Goal: Information Seeking & Learning: Find specific page/section

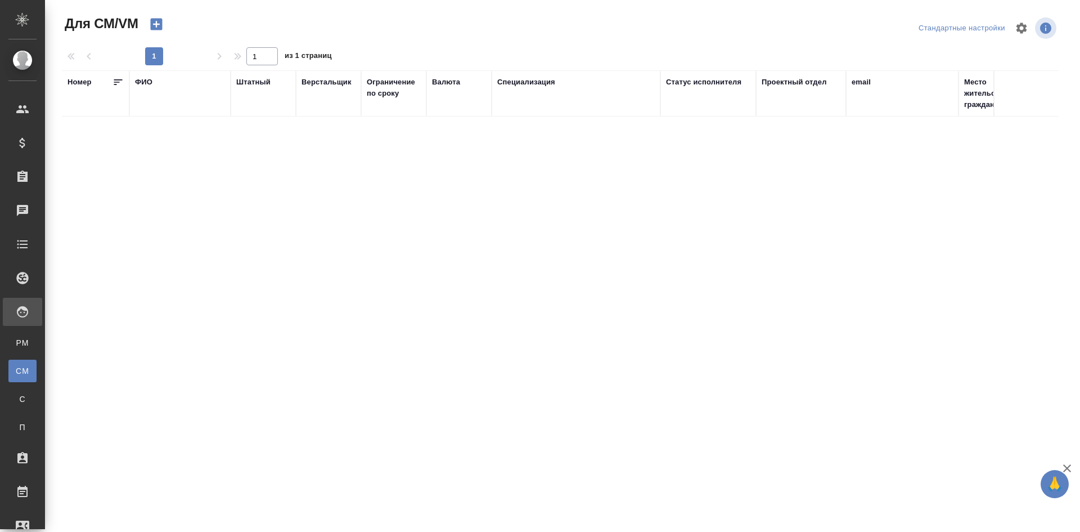
click at [144, 80] on div "ФИО" at bounding box center [143, 82] width 17 height 11
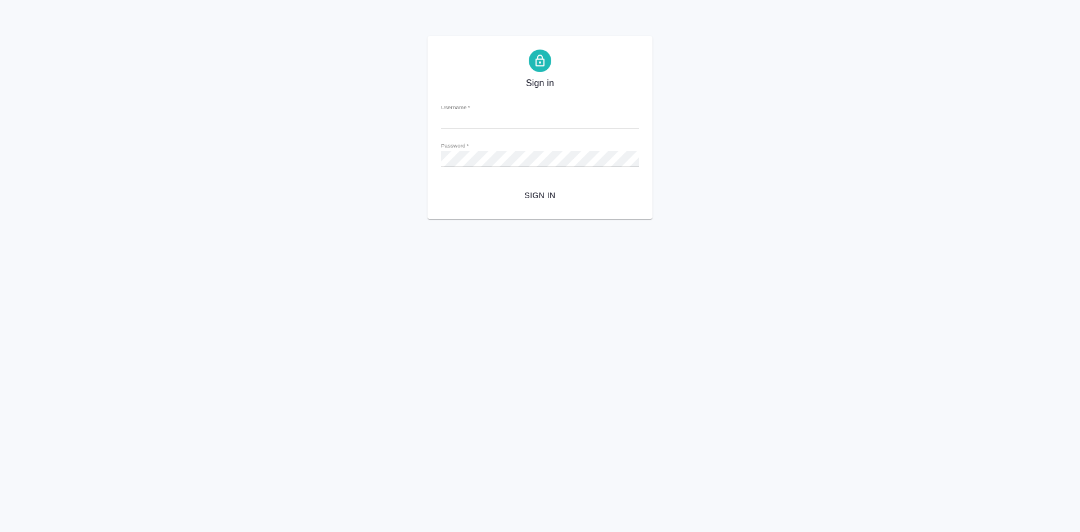
type input "[PERSON_NAME][EMAIL_ADDRESS][DOMAIN_NAME]"
click at [362, 125] on div "Sign in Username   * [PERSON_NAME][EMAIL_ADDRESS][DOMAIN_NAME] Password   * url…" at bounding box center [540, 127] width 1080 height 183
click at [441, 185] on button "Sign in" at bounding box center [540, 195] width 198 height 21
click at [221, 122] on div "Sign in Username   * t.demidova@awatera.com Password   * urlPath   * / Sign in" at bounding box center [540, 127] width 1080 height 183
click at [441, 185] on button "Sign in" at bounding box center [540, 195] width 198 height 21
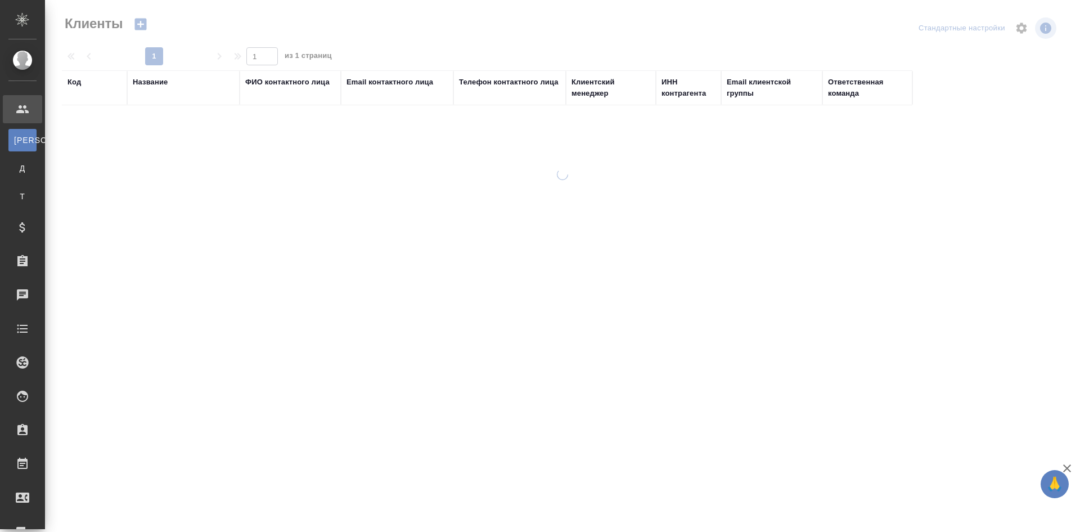
select select "RU"
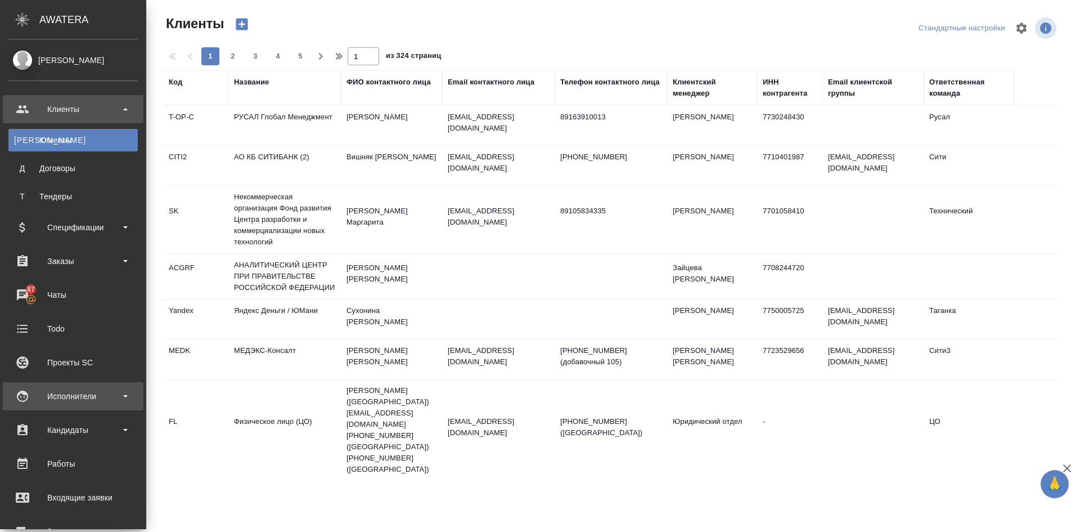
click at [91, 387] on div "Исполнители" at bounding box center [73, 396] width 141 height 28
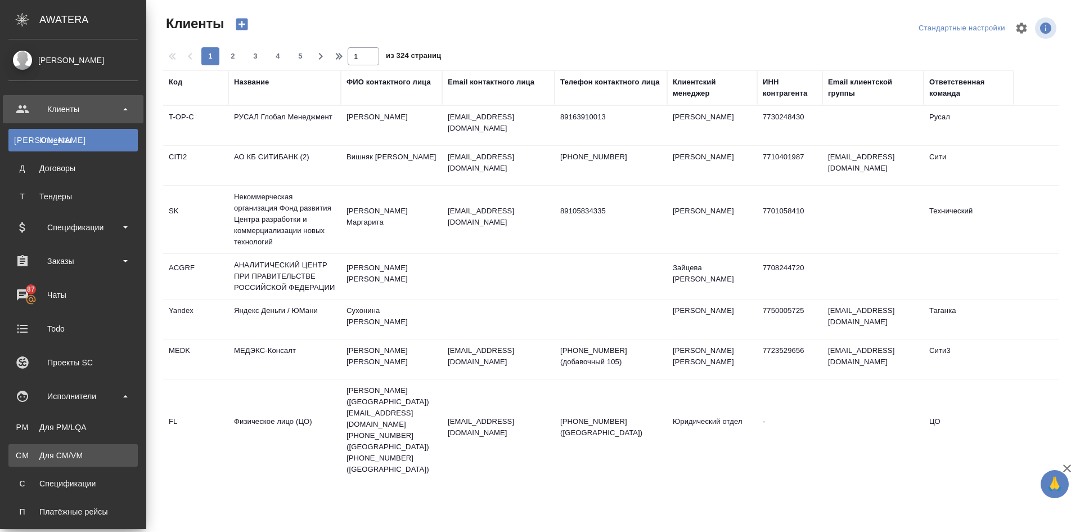
click at [82, 451] on div "Для CM/VM" at bounding box center [73, 455] width 118 height 11
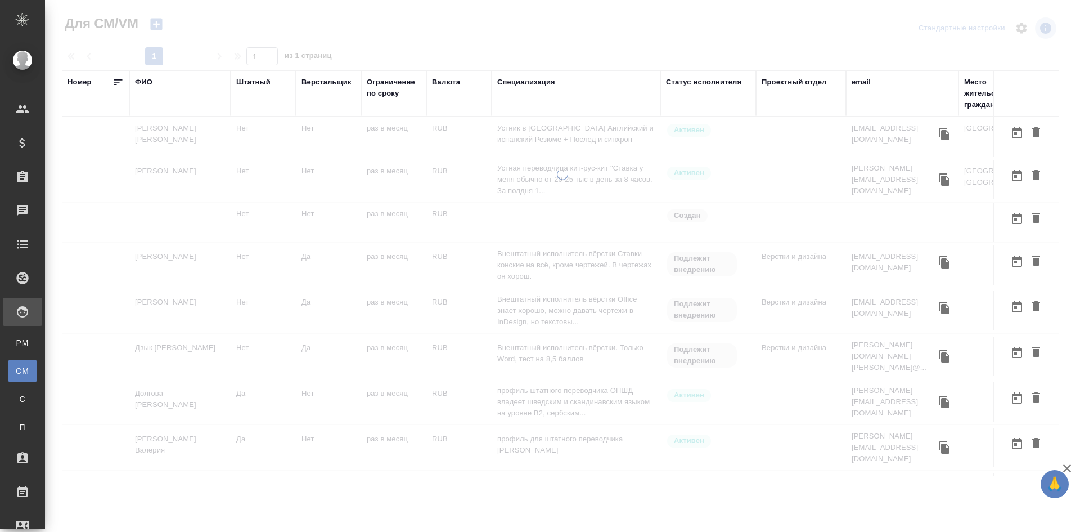
click at [143, 78] on div "ФИО" at bounding box center [143, 82] width 17 height 11
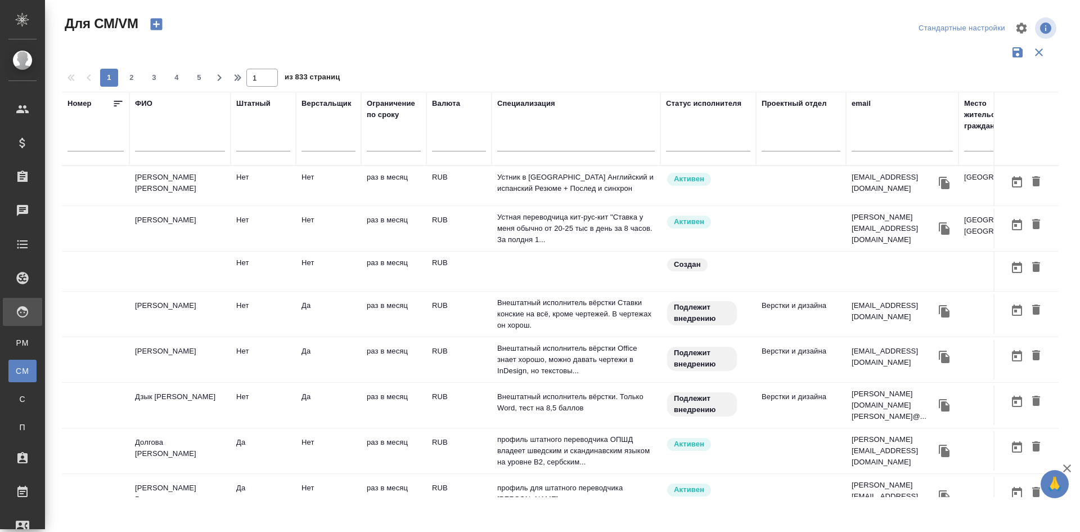
click at [162, 137] on div at bounding box center [180, 146] width 90 height 28
click at [147, 139] on input "text" at bounding box center [180, 144] width 90 height 14
type input "k"
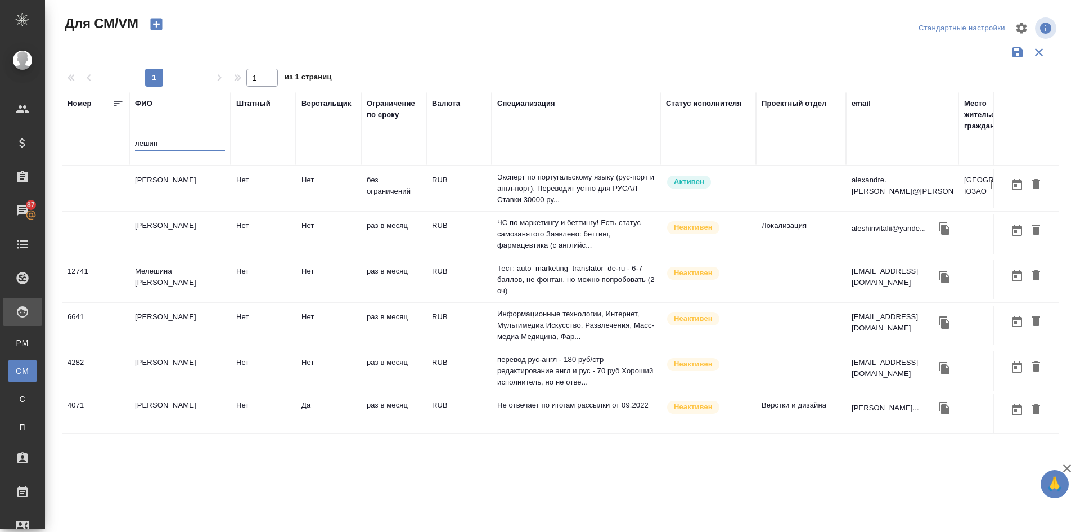
type input "лешин"
click at [170, 190] on td "[PERSON_NAME]" at bounding box center [179, 188] width 101 height 39
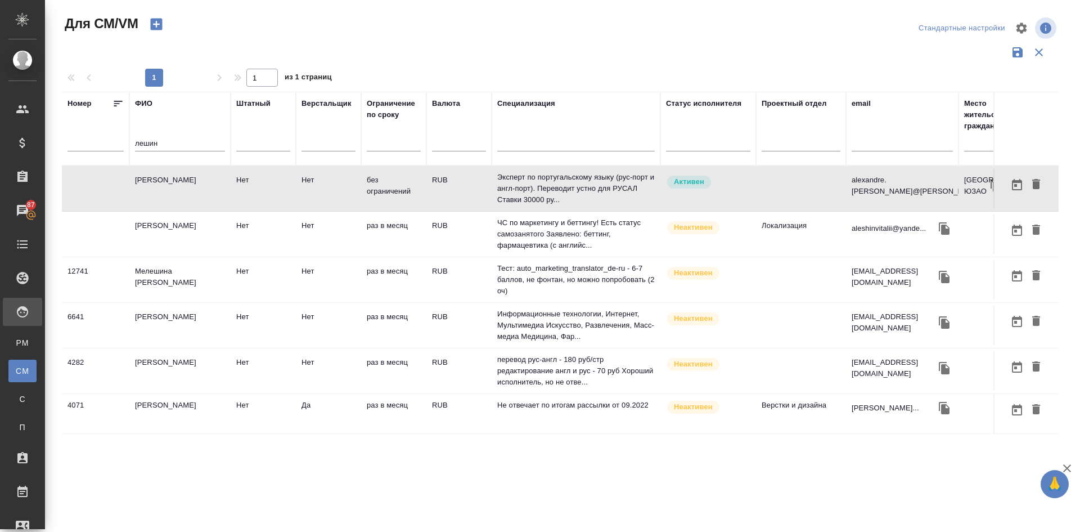
click at [170, 190] on td "[PERSON_NAME]" at bounding box center [179, 188] width 101 height 39
drag, startPoint x: 174, startPoint y: 142, endPoint x: 13, endPoint y: 102, distance: 165.8
click at [59, 111] on div "Для СМ/VM Стандартные настройки 1 1 из 1 страниц Номер ФИО лешин Штатный Верста…" at bounding box center [565, 251] width 1018 height 503
type input "минаева"
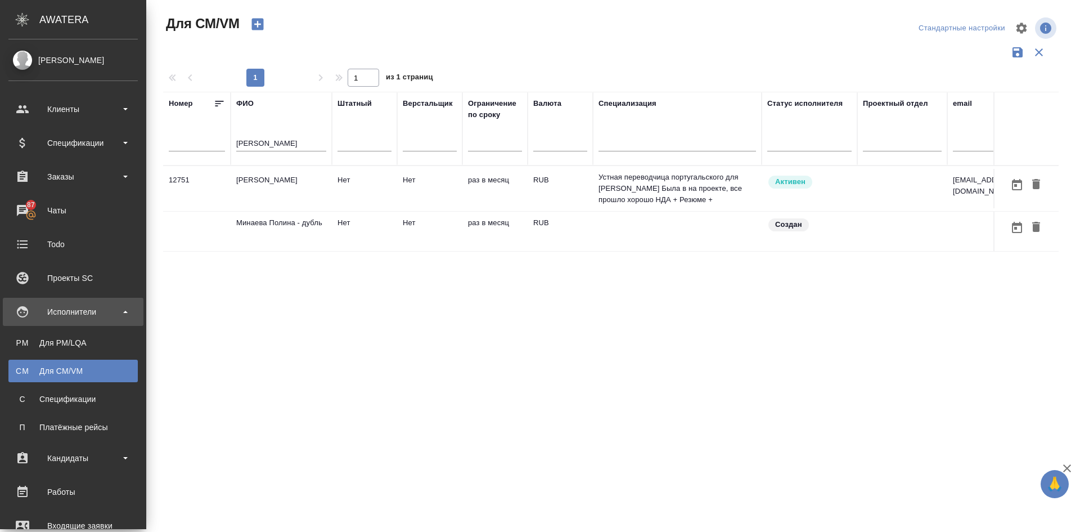
click at [255, 182] on td "Минаева Полина" at bounding box center [281, 188] width 101 height 39
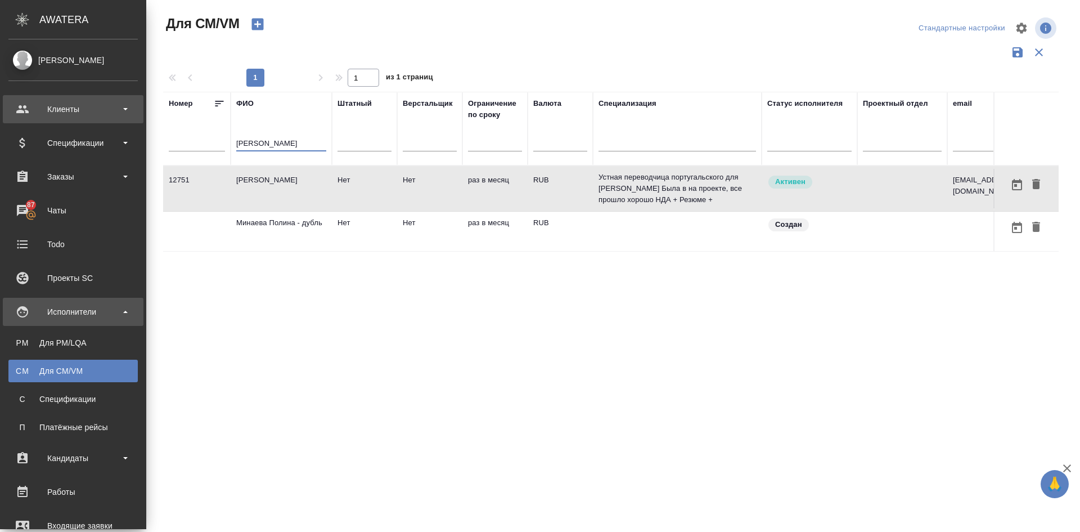
drag, startPoint x: 279, startPoint y: 146, endPoint x: 22, endPoint y: 102, distance: 260.8
click at [93, 118] on div ".cls-1 fill:#fff; AWATERA Demidova Tatyana Клиенты Спецификации Заказы 87 Чаты …" at bounding box center [540, 266] width 1080 height 532
type input "голубева"
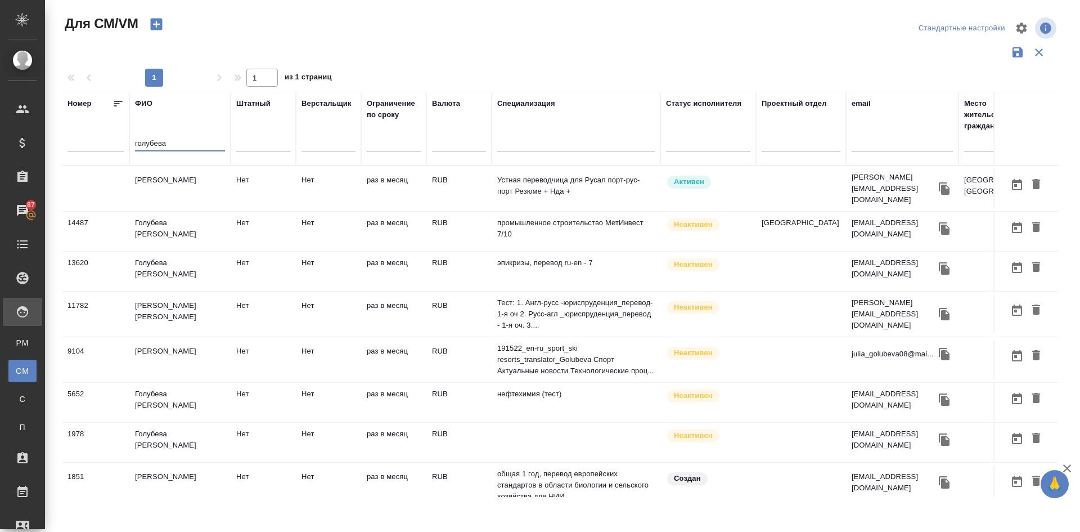
click at [173, 177] on td "Голубева-Басова Мария" at bounding box center [179, 188] width 101 height 39
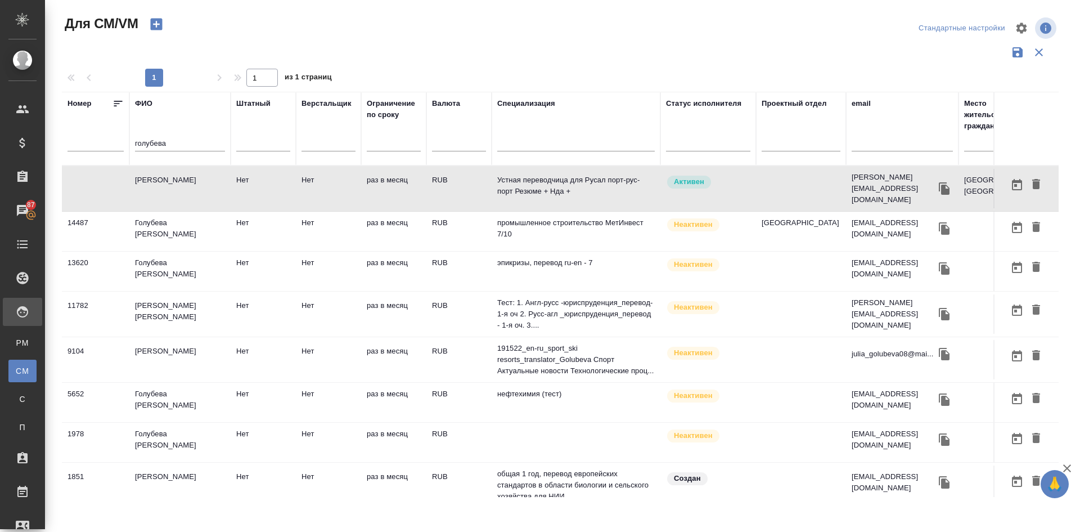
click at [173, 177] on td "Голубева-Басова Мария" at bounding box center [179, 188] width 101 height 39
drag, startPoint x: 176, startPoint y: 136, endPoint x: 145, endPoint y: 132, distance: 31.8
click at [145, 132] on div "голубева" at bounding box center [180, 146] width 90 height 28
drag, startPoint x: 170, startPoint y: 148, endPoint x: 0, endPoint y: 80, distance: 183.6
click at [11, 106] on div ".cls-1 fill:#fff; AWATERA Demidova Tatyana Клиенты Спецификации Заказы 87 Чаты …" at bounding box center [540, 266] width 1080 height 532
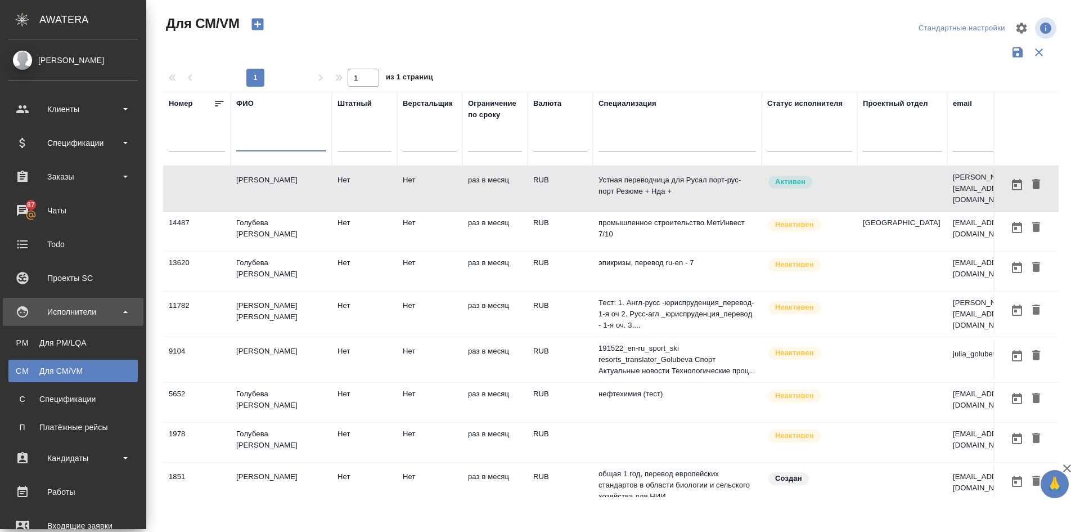
paste input "Иванашко"
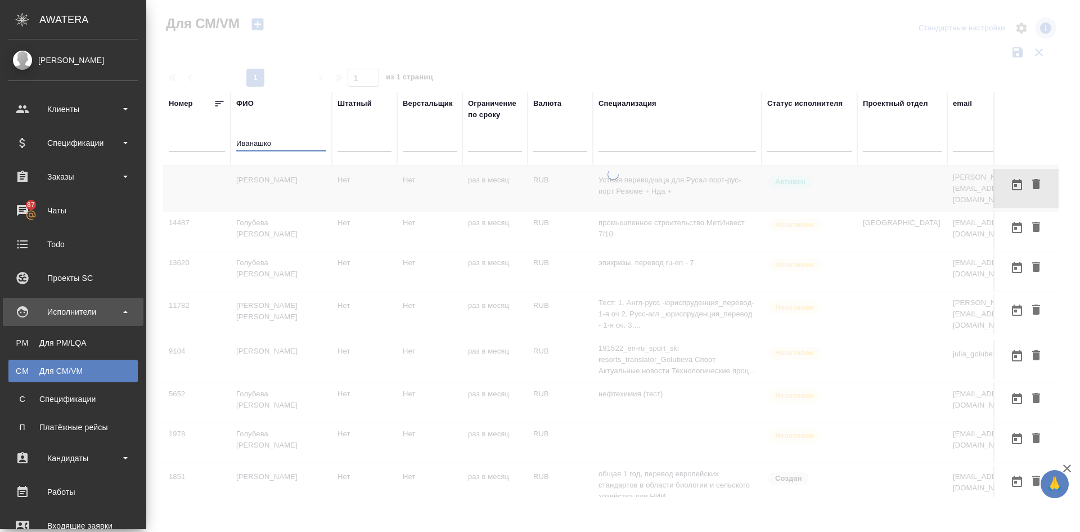
type input "Иванашко"
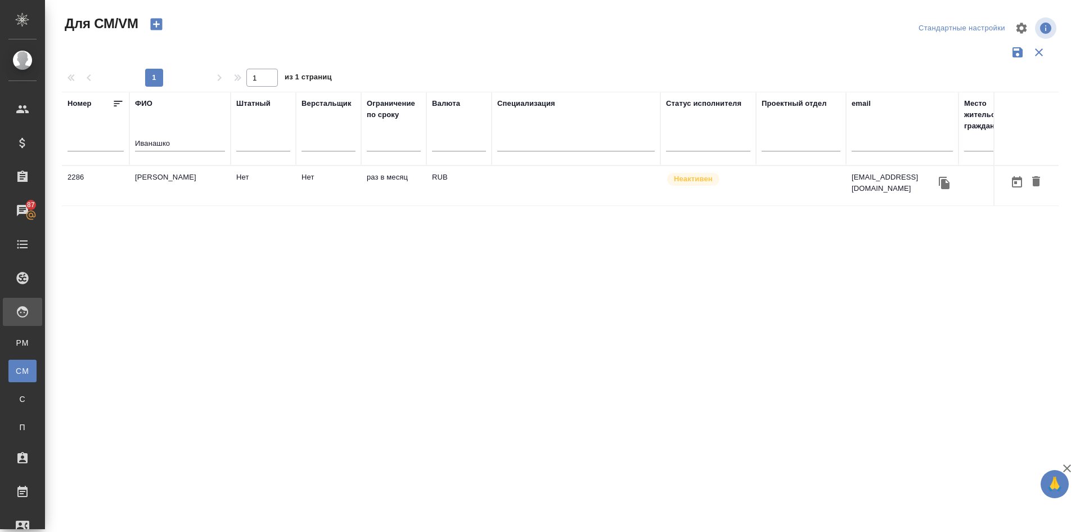
click at [173, 188] on td "Иванашко Алексей Владимирович" at bounding box center [179, 185] width 101 height 39
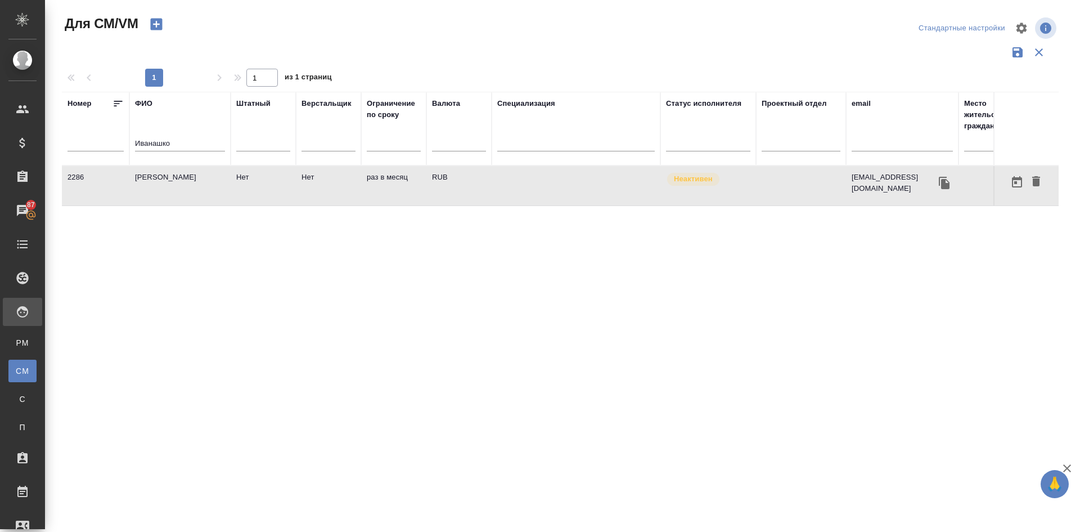
drag, startPoint x: 176, startPoint y: 143, endPoint x: 0, endPoint y: 82, distance: 185.9
click at [0, 90] on div ".cls-1 fill:#fff; AWATERA Demidova Tatyana Клиенты Спецификации Заказы 87 Чаты …" at bounding box center [540, 266] width 1080 height 532
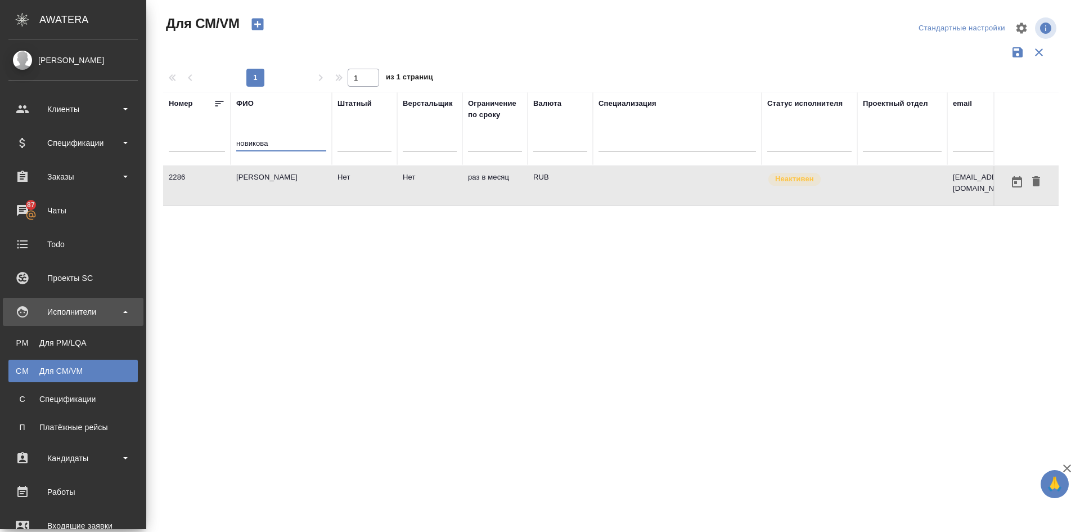
type input "новикова"
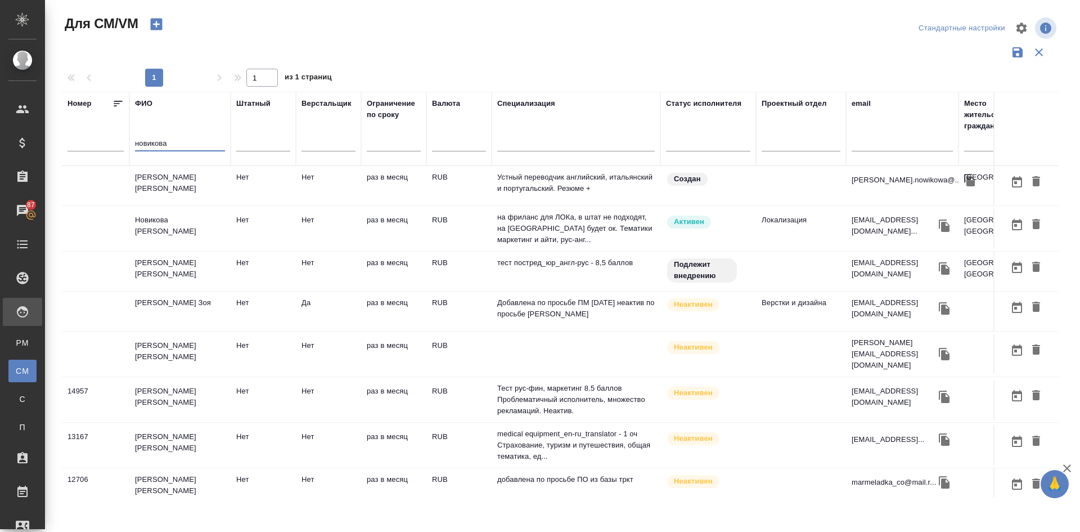
click at [167, 227] on td "Новикова Алёна Дмитриевна" at bounding box center [179, 228] width 101 height 39
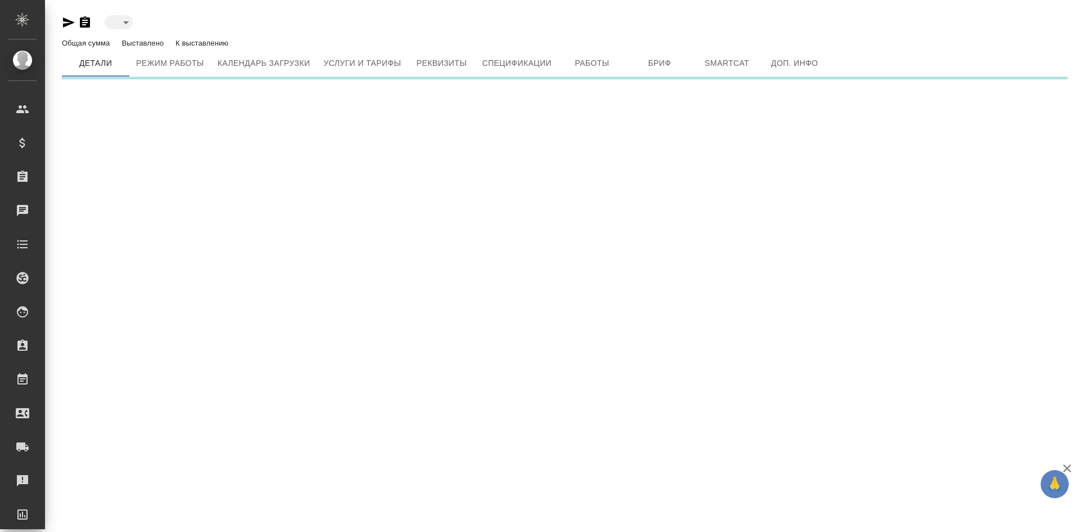
type input "active"
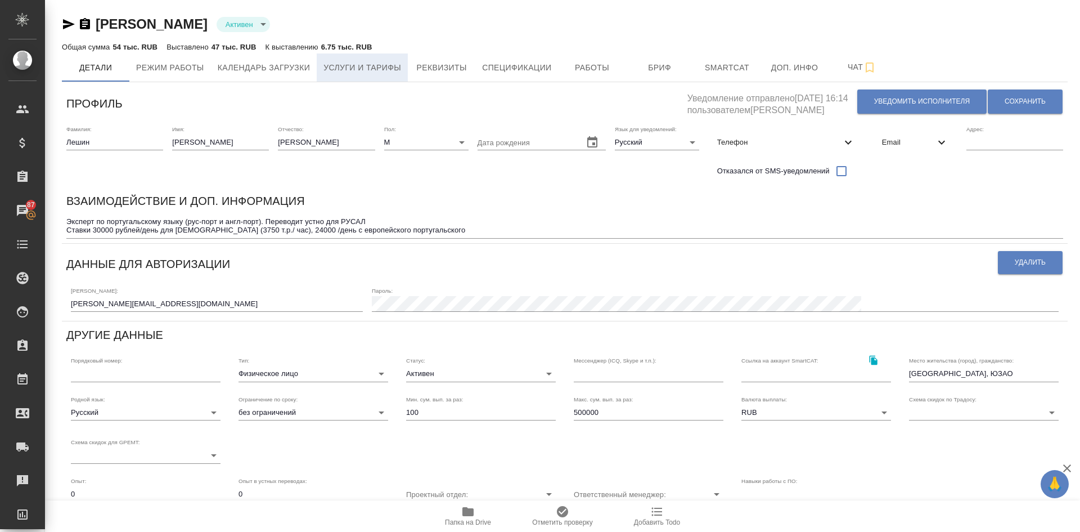
click at [342, 75] on button "Услуги и тарифы" at bounding box center [362, 67] width 91 height 28
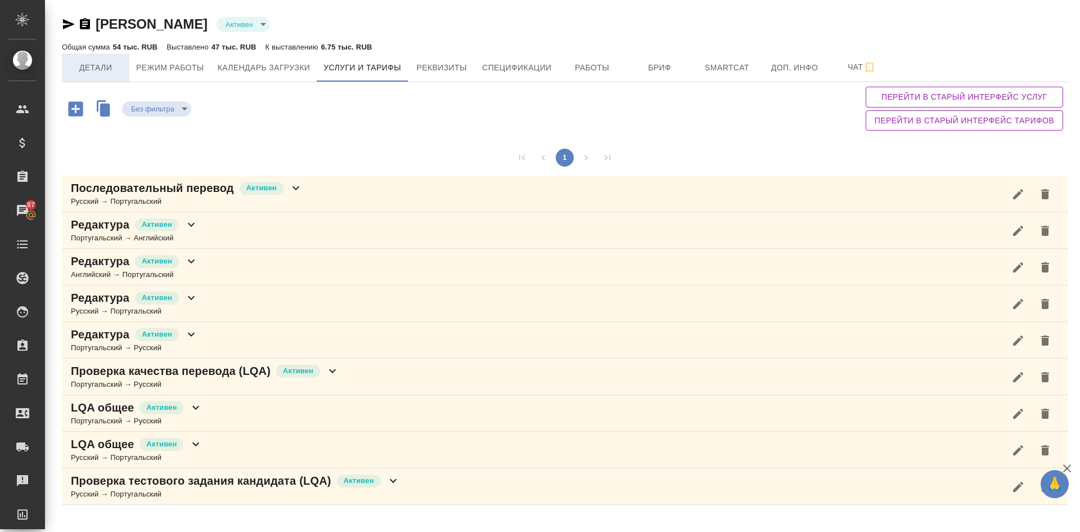
click at [82, 64] on span "Детали" at bounding box center [96, 68] width 54 height 14
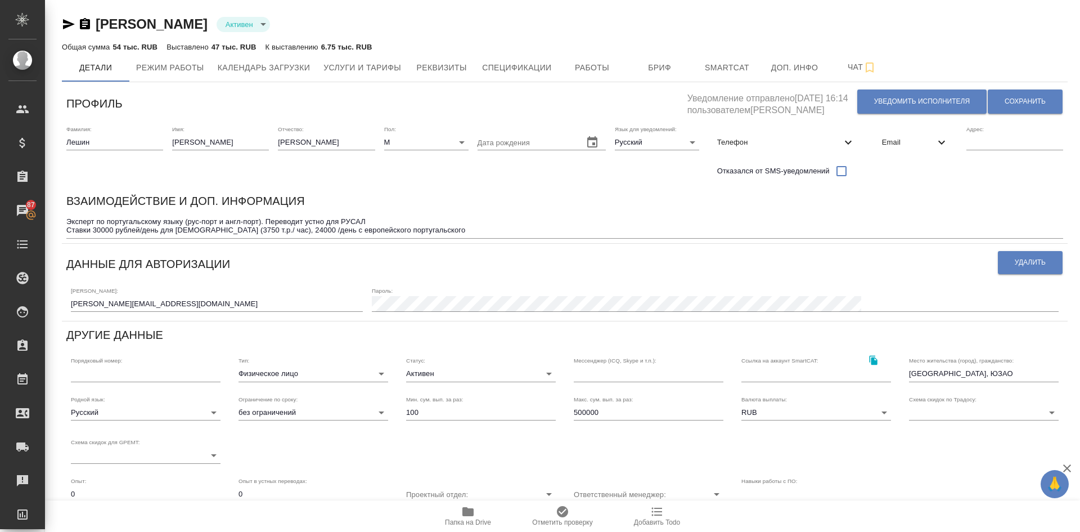
click at [62, 24] on icon "button" at bounding box center [69, 24] width 14 height 14
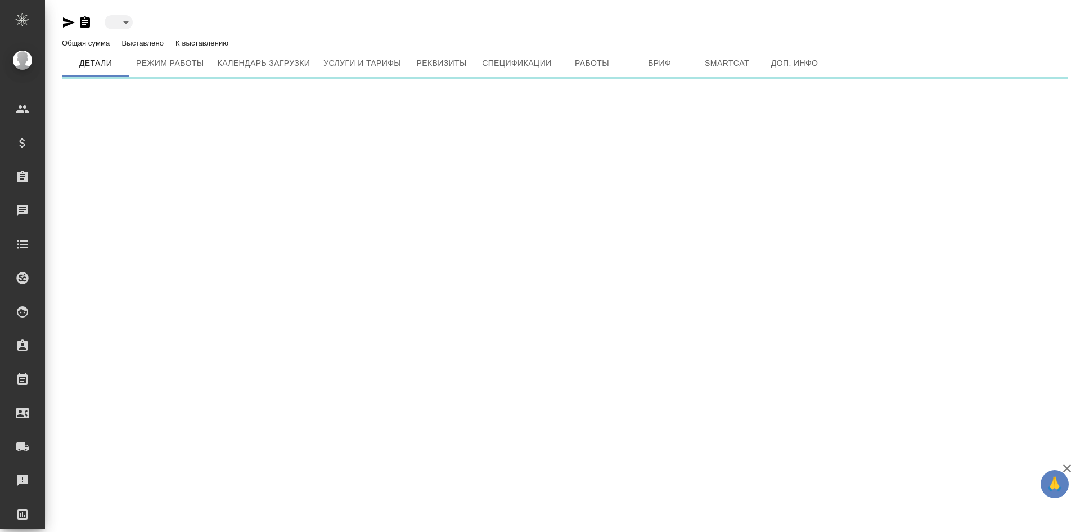
type input "active"
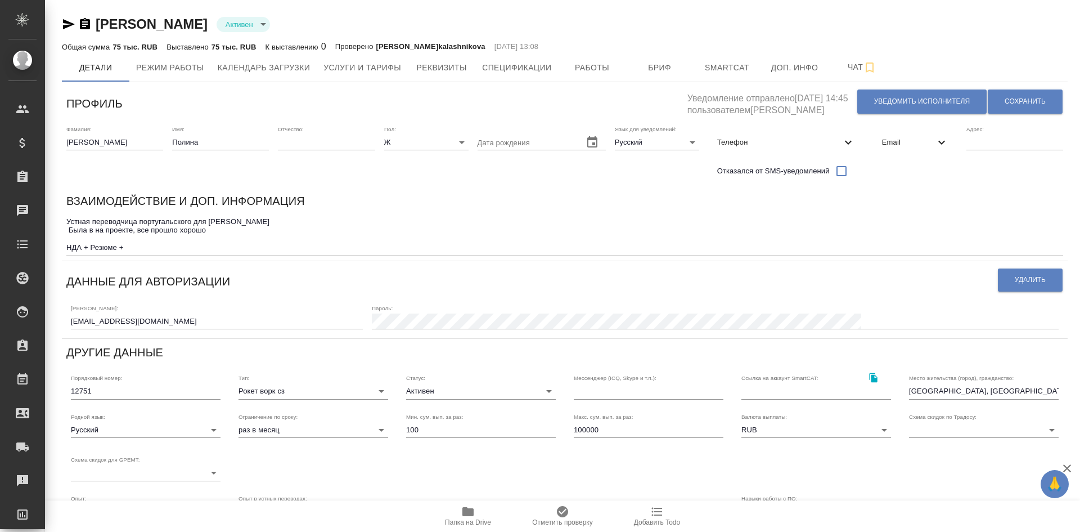
click at [66, 21] on icon "button" at bounding box center [69, 24] width 12 height 10
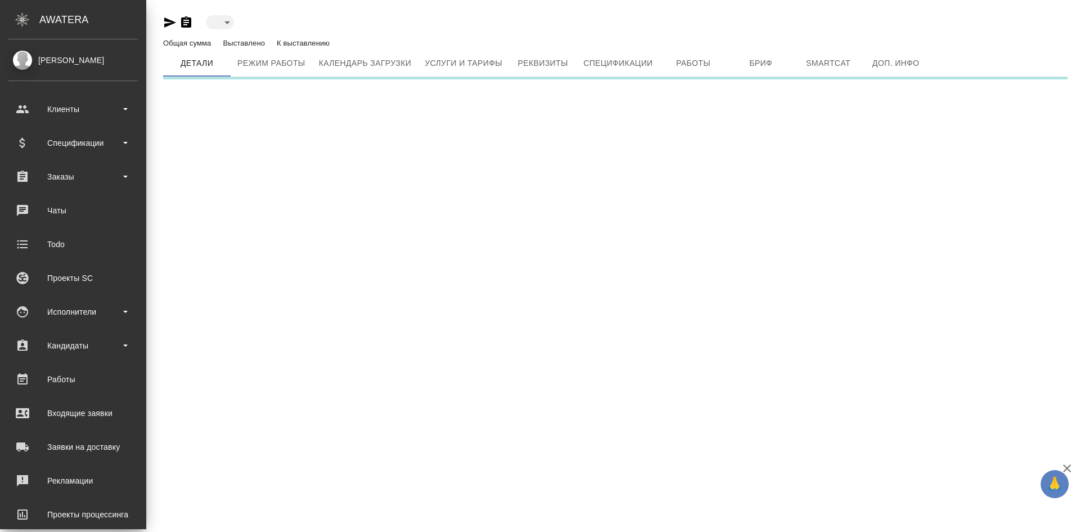
type input "active"
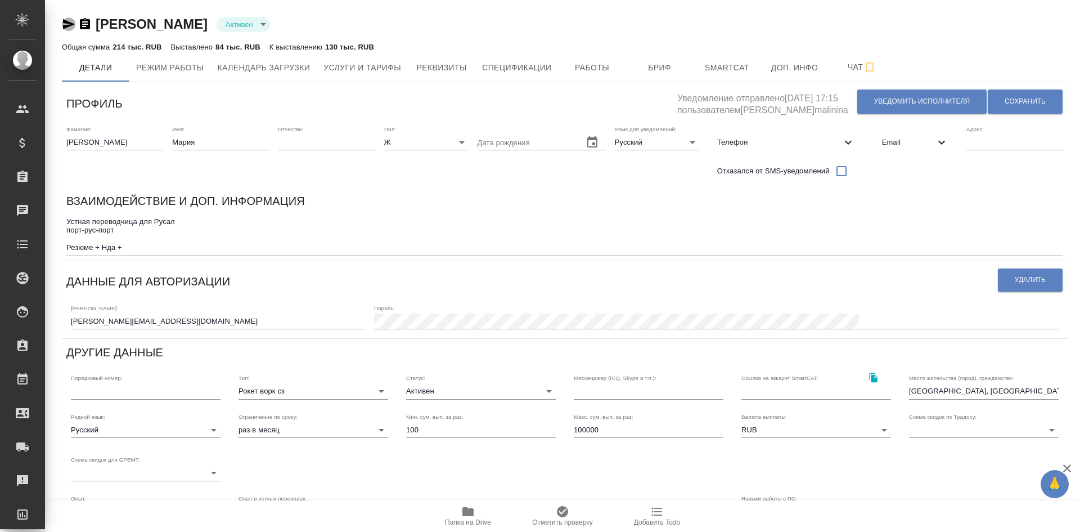
click at [70, 19] on icon "button" at bounding box center [69, 24] width 14 height 14
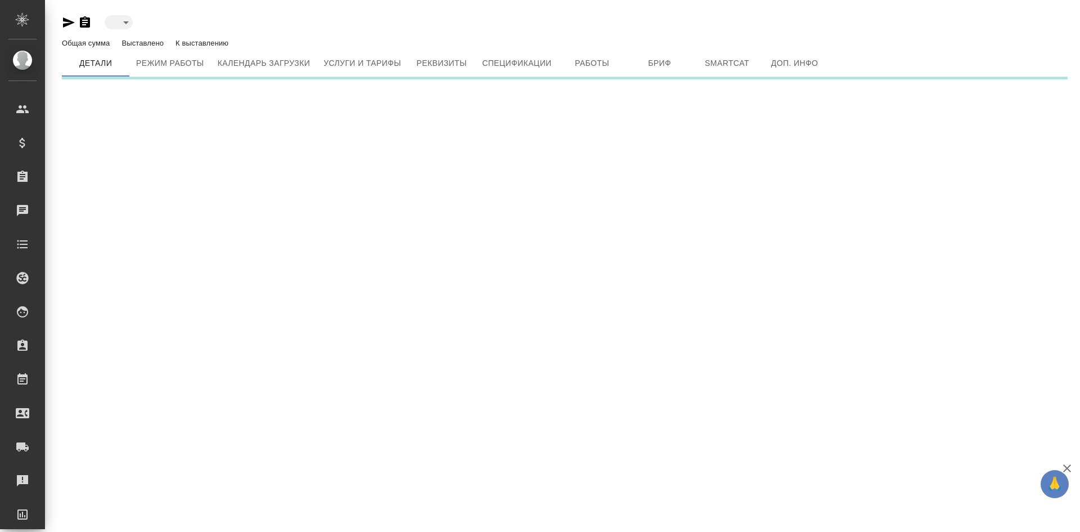
type input "inactive"
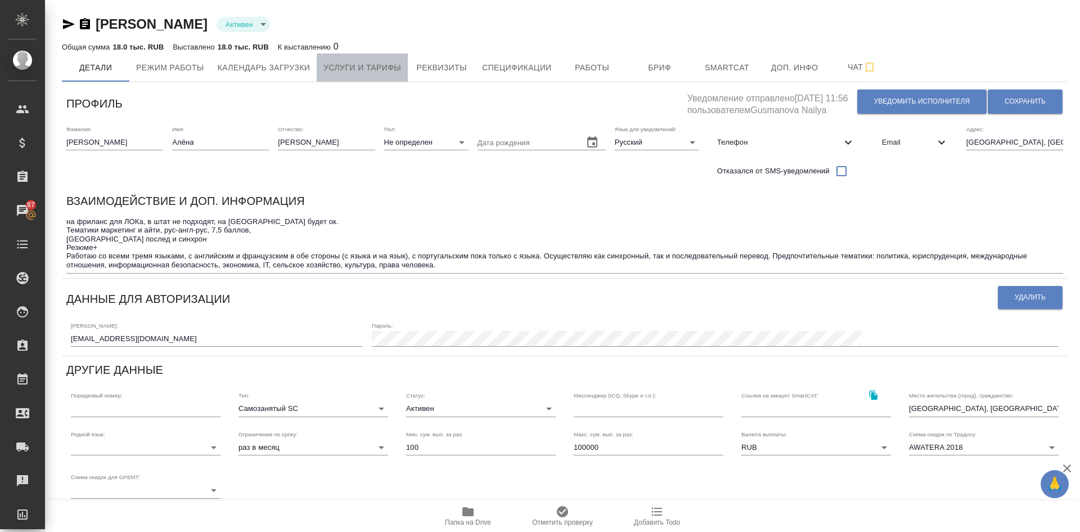
click at [369, 64] on span "Услуги и тарифы" at bounding box center [363, 68] width 78 height 14
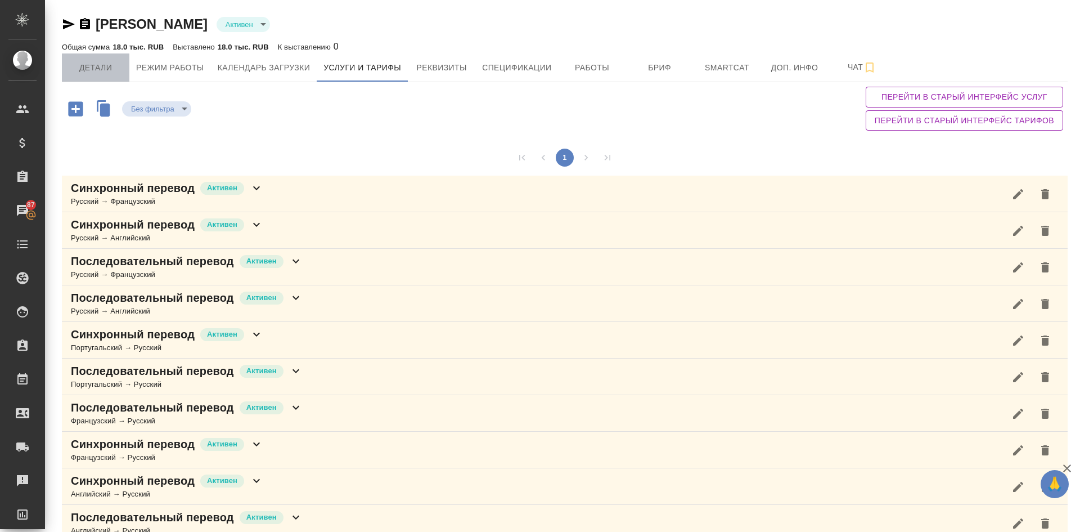
click at [93, 62] on span "Детали" at bounding box center [96, 68] width 54 height 14
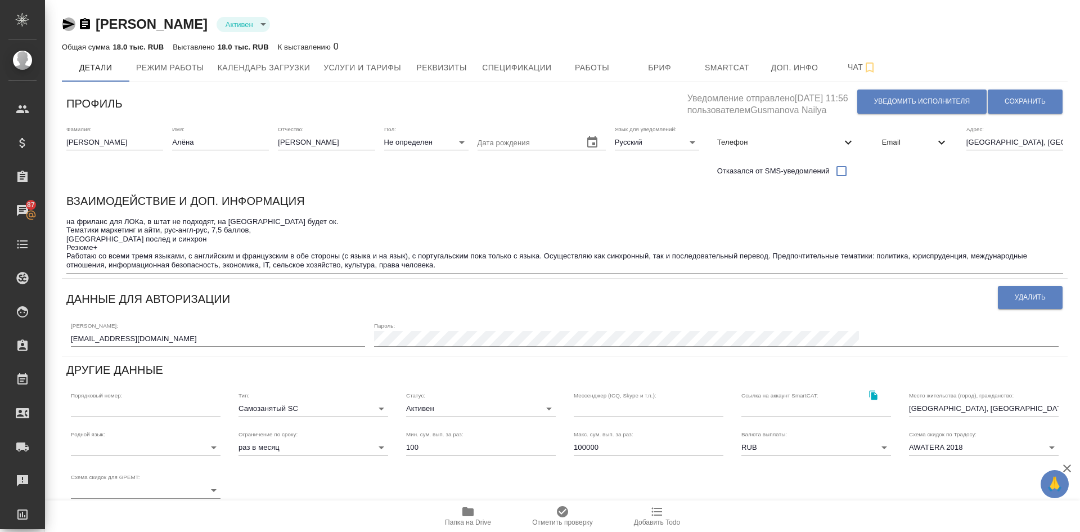
click at [65, 23] on icon "button" at bounding box center [69, 24] width 12 height 10
